Goal: Information Seeking & Learning: Learn about a topic

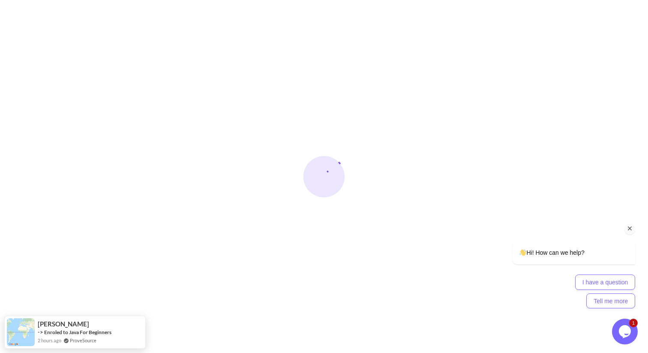
click at [628, 228] on icon "Chat attention grabber" at bounding box center [630, 228] width 8 height 8
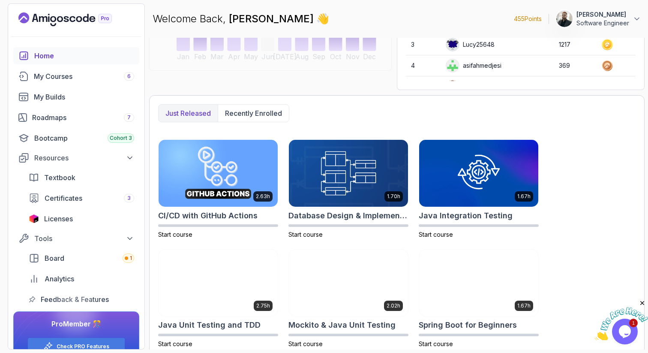
scroll to position [225, 0]
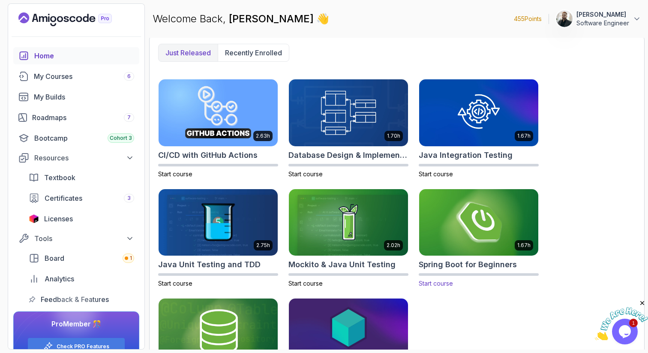
click at [449, 217] on img at bounding box center [478, 222] width 125 height 70
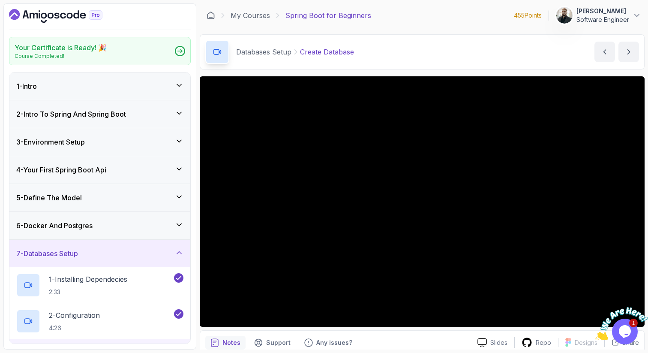
click at [68, 137] on h3 "3 - Environment Setup" at bounding box center [50, 142] width 69 height 10
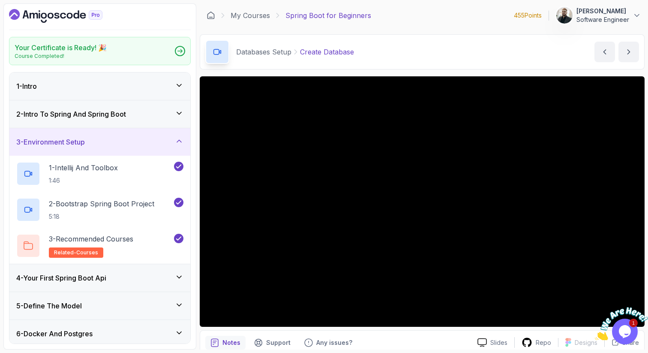
click at [68, 137] on h3 "3 - Environment Setup" at bounding box center [50, 142] width 69 height 10
